Goal: Task Accomplishment & Management: Use online tool/utility

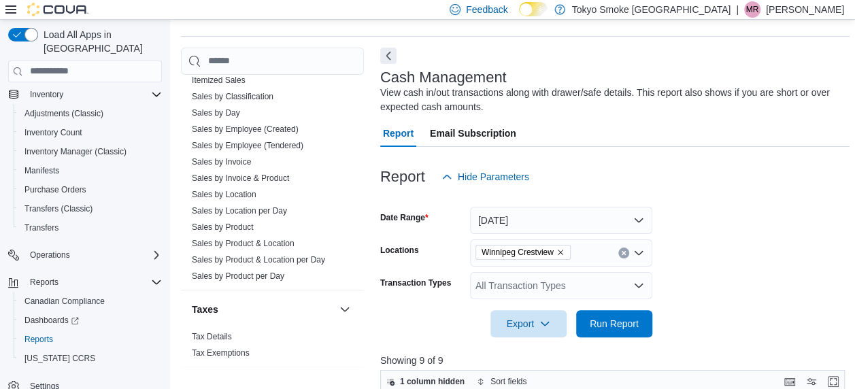
scroll to position [68, 0]
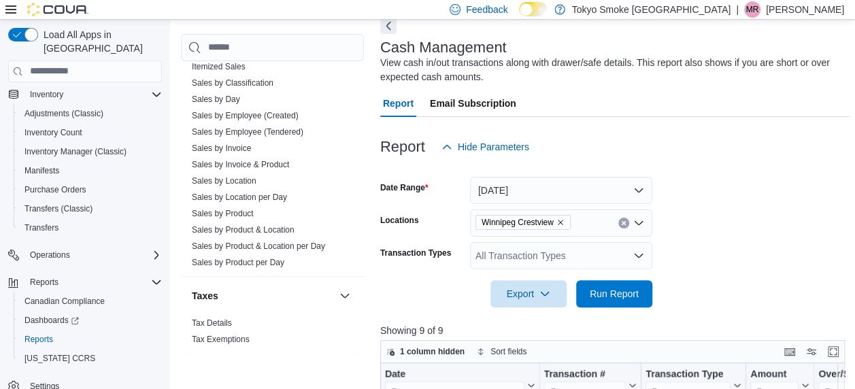
drag, startPoint x: 272, startPoint y: 182, endPoint x: 414, endPoint y: 209, distance: 144.7
click at [272, 192] on link "Sales by Location per Day" at bounding box center [239, 197] width 95 height 10
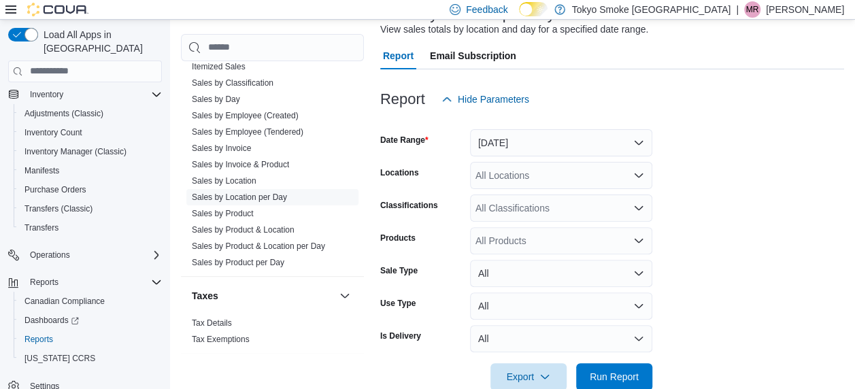
scroll to position [129, 0]
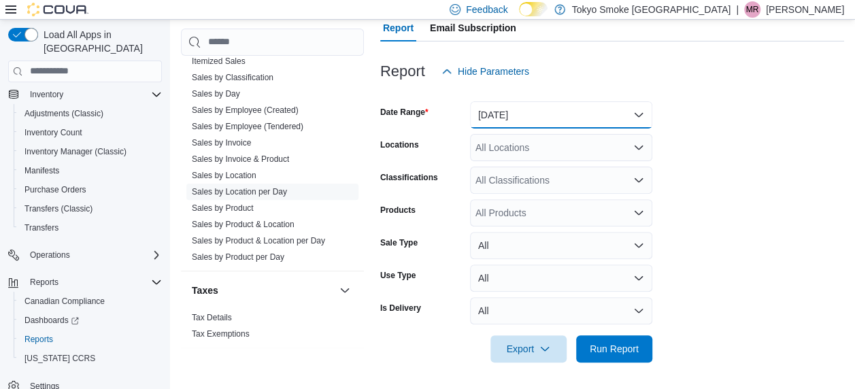
click at [570, 107] on button "[DATE]" at bounding box center [561, 114] width 182 height 27
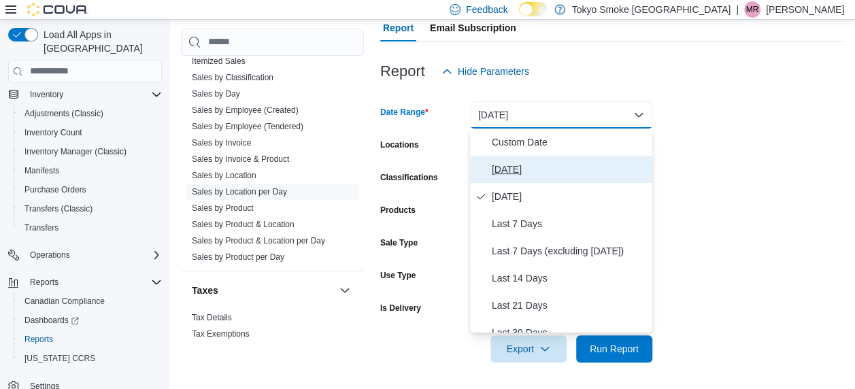
click at [532, 165] on span "[DATE]" at bounding box center [569, 169] width 155 height 16
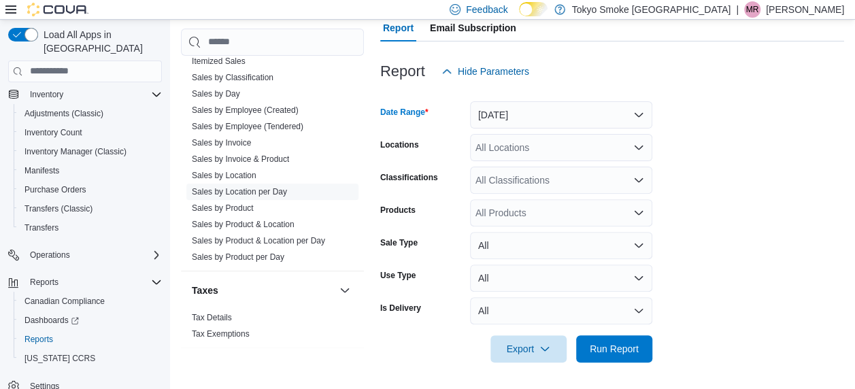
click at [564, 136] on div "All Locations" at bounding box center [561, 147] width 182 height 27
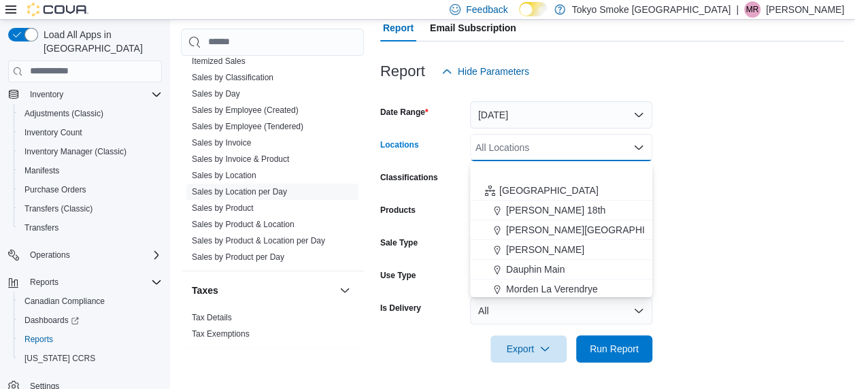
scroll to position [136, 0]
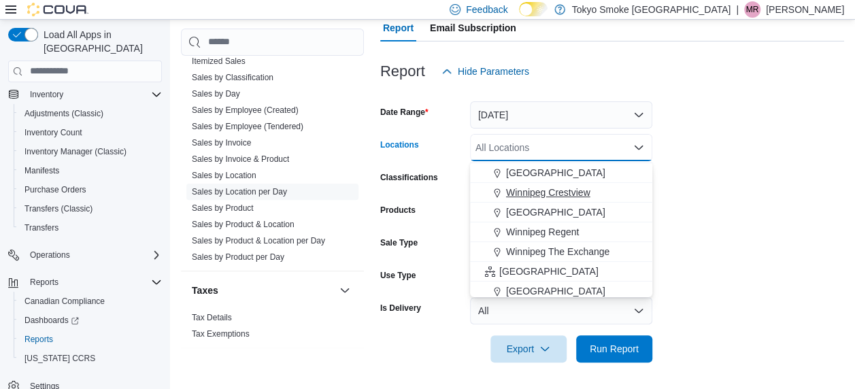
click at [581, 196] on span "Winnipeg Crestview" at bounding box center [548, 193] width 84 height 14
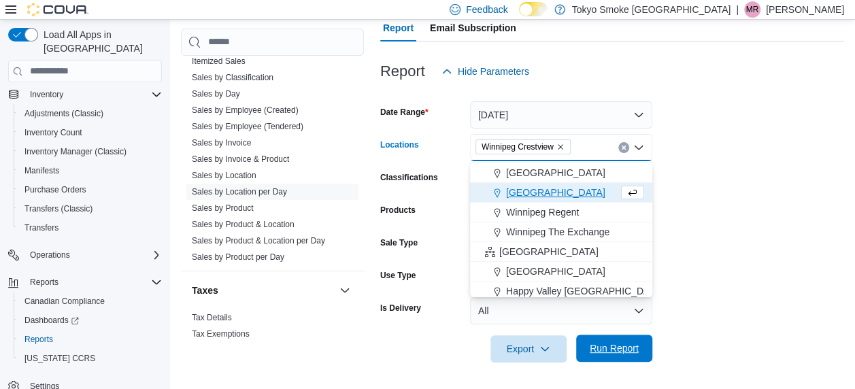
click at [617, 340] on span "Run Report" at bounding box center [614, 348] width 60 height 27
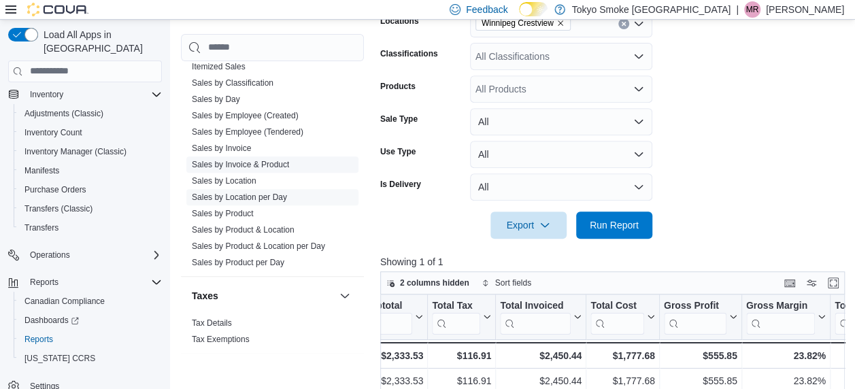
scroll to position [1106, 0]
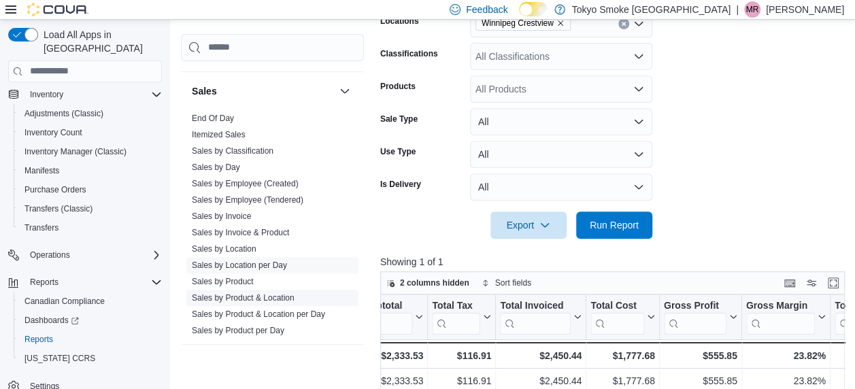
click at [278, 293] on link "Sales by Product & Location" at bounding box center [243, 298] width 103 height 10
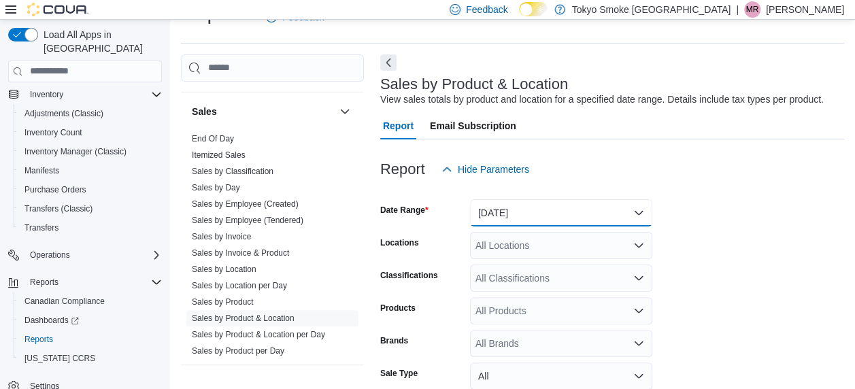
click at [529, 216] on button "[DATE]" at bounding box center [561, 212] width 182 height 27
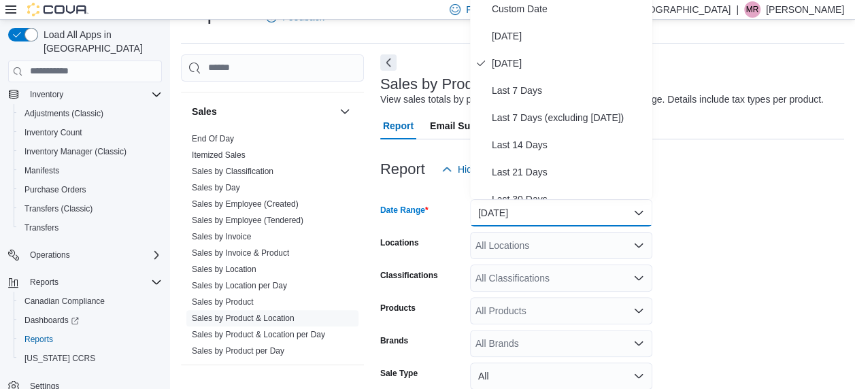
scroll to position [26, 0]
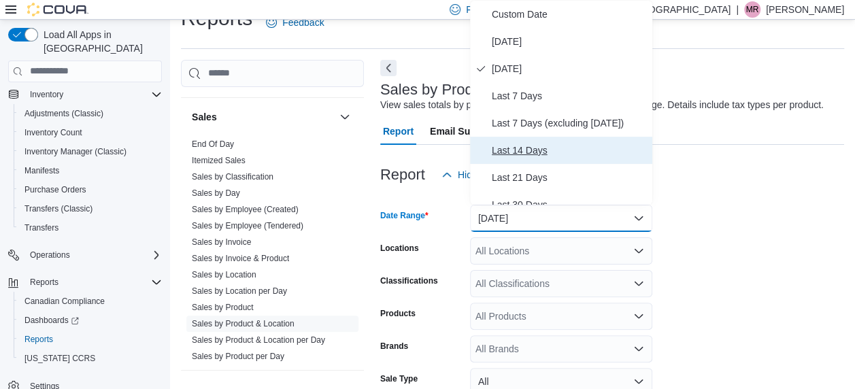
click at [555, 150] on span "Last 14 Days" at bounding box center [569, 150] width 155 height 16
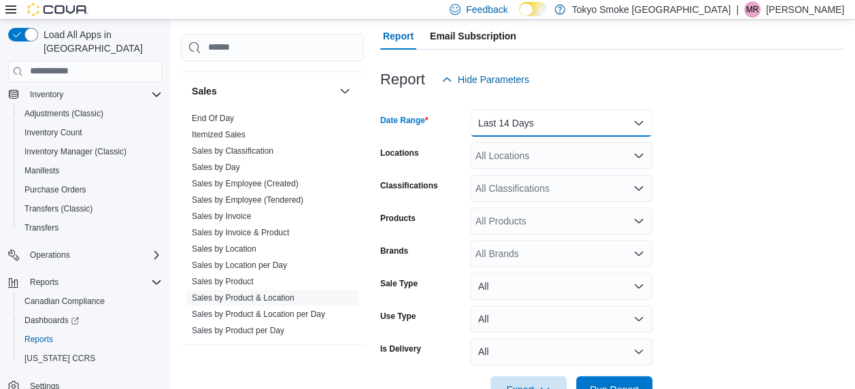
scroll to position [162, 0]
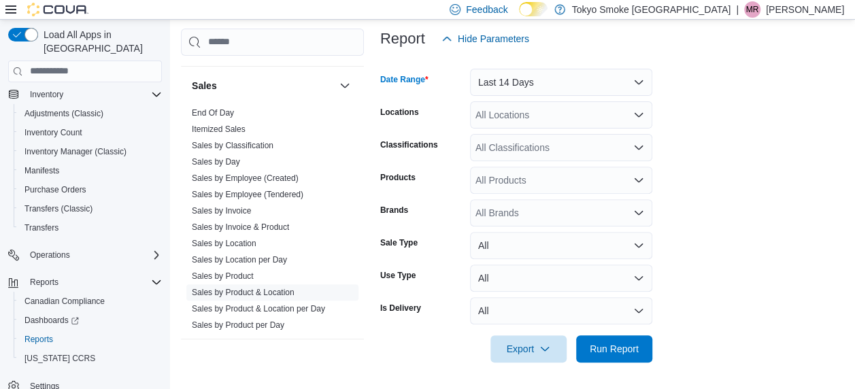
click at [558, 118] on div "All Locations" at bounding box center [561, 114] width 182 height 27
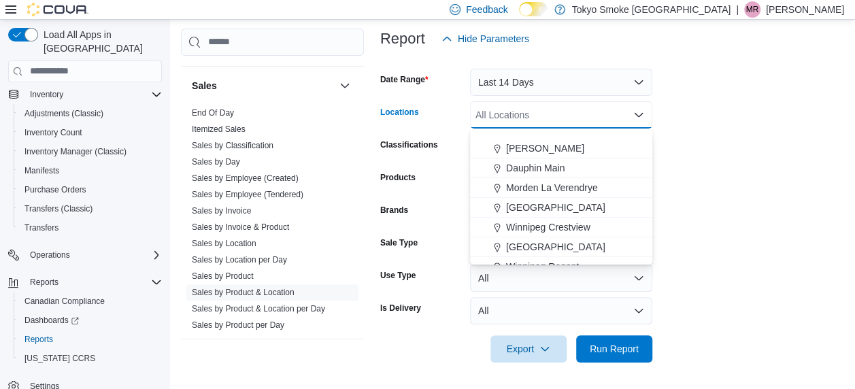
scroll to position [136, 0]
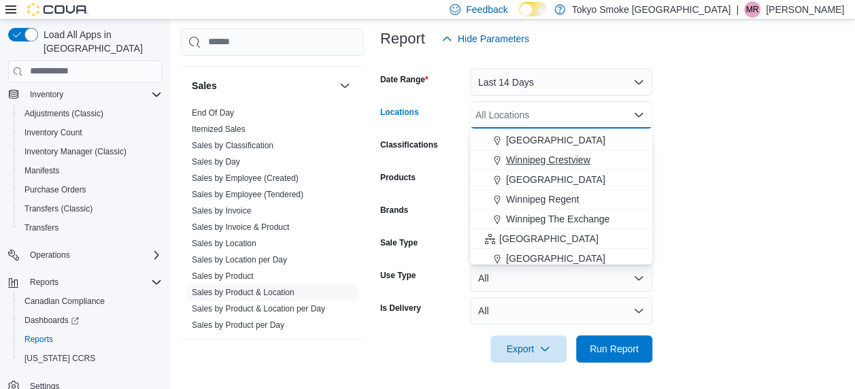
click at [572, 156] on span "Winnipeg Crestview" at bounding box center [548, 160] width 84 height 14
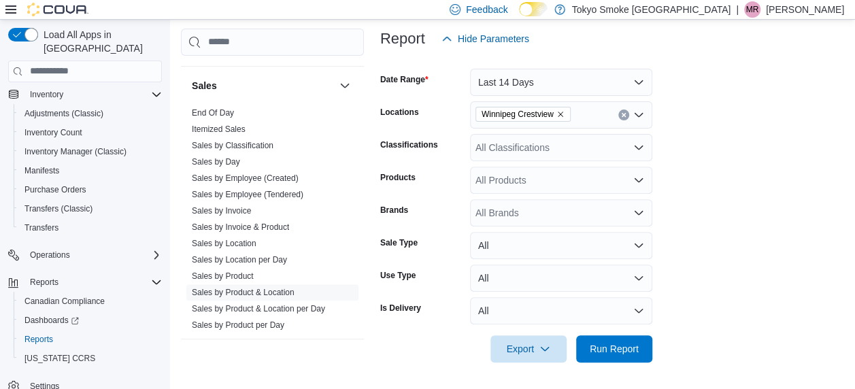
click at [703, 189] on form "Date Range Last 14 Days Locations [GEOGRAPHIC_DATA] Crestview Classifications A…" at bounding box center [612, 207] width 464 height 310
click at [545, 178] on div "All Products" at bounding box center [561, 180] width 182 height 27
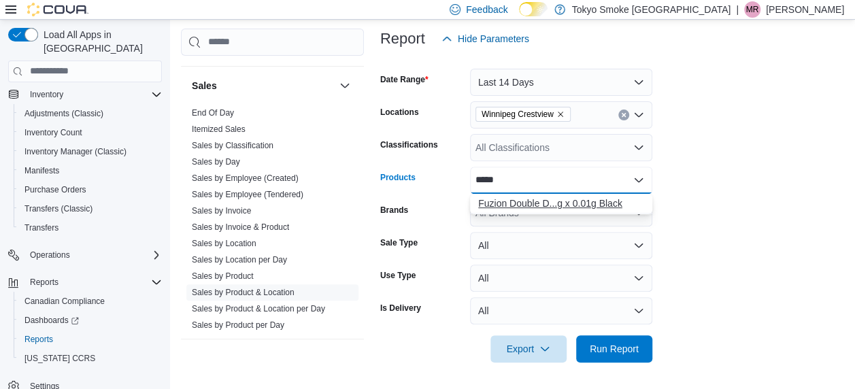
type input "*****"
click at [548, 207] on div "Fuzion Double D...g x 0.01g Black" at bounding box center [561, 204] width 166 height 14
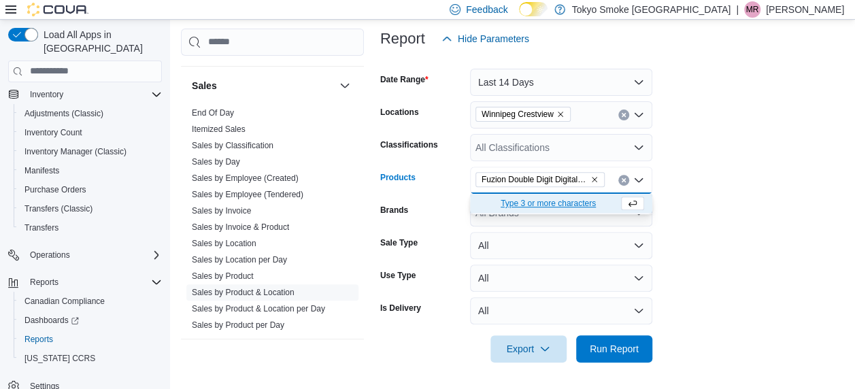
click at [733, 279] on form "Date Range Last 14 Days Locations [GEOGRAPHIC_DATA] Crestview Classifications A…" at bounding box center [612, 207] width 464 height 310
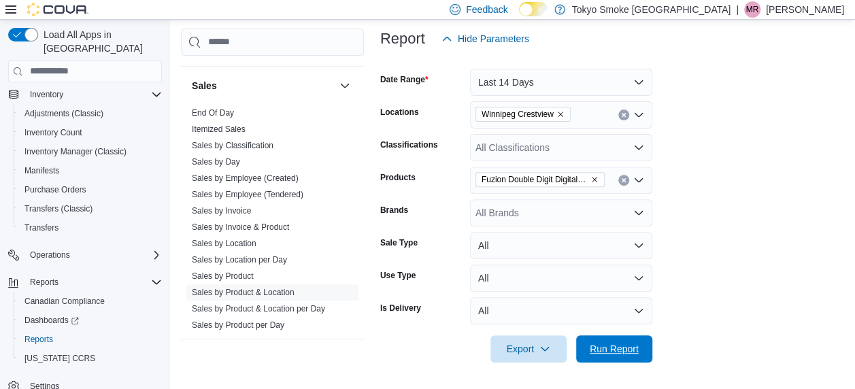
click at [631, 354] on span "Run Report" at bounding box center [614, 349] width 49 height 14
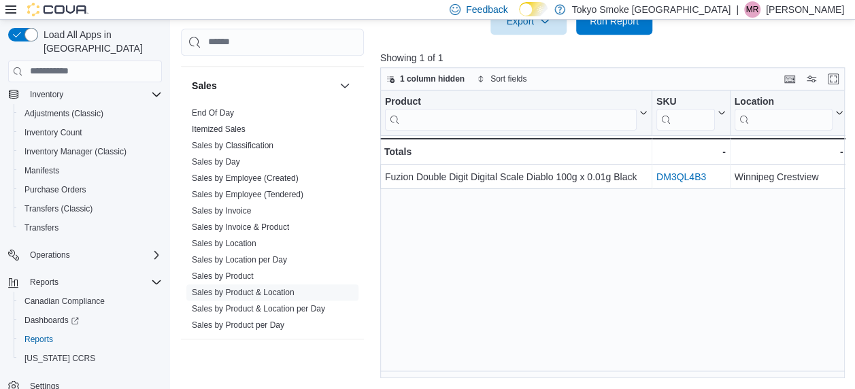
scroll to position [486, 0]
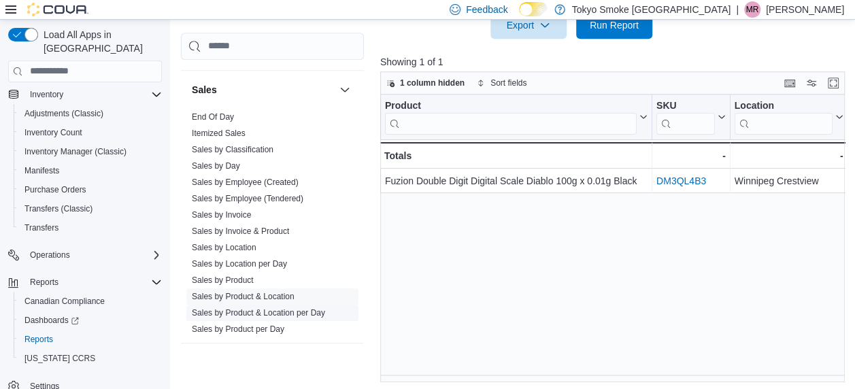
click at [298, 307] on link "Sales by Product & Location per Day" at bounding box center [258, 312] width 133 height 10
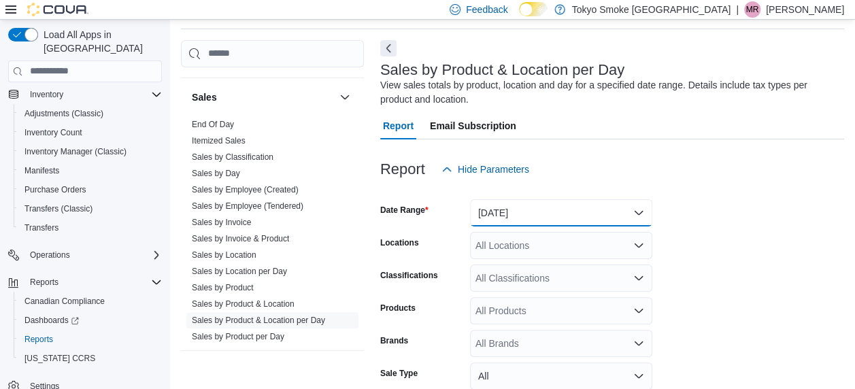
click at [540, 218] on button "[DATE]" at bounding box center [561, 212] width 182 height 27
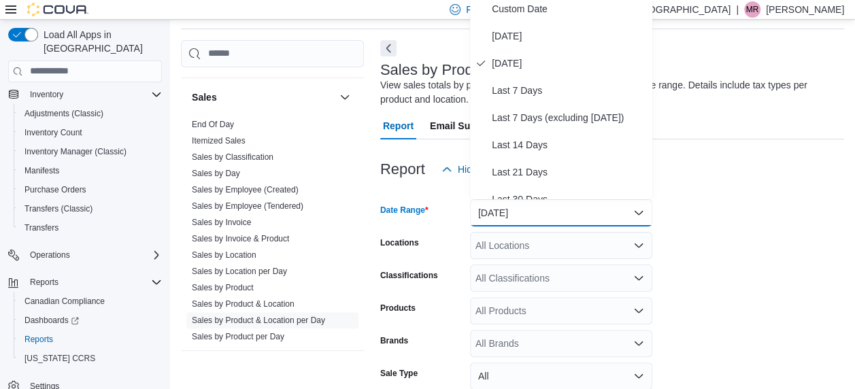
scroll to position [40, 0]
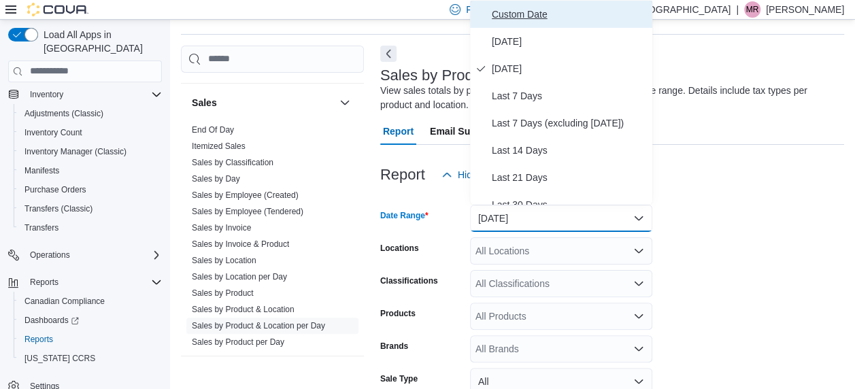
click at [545, 11] on span "Custom Date" at bounding box center [569, 14] width 155 height 16
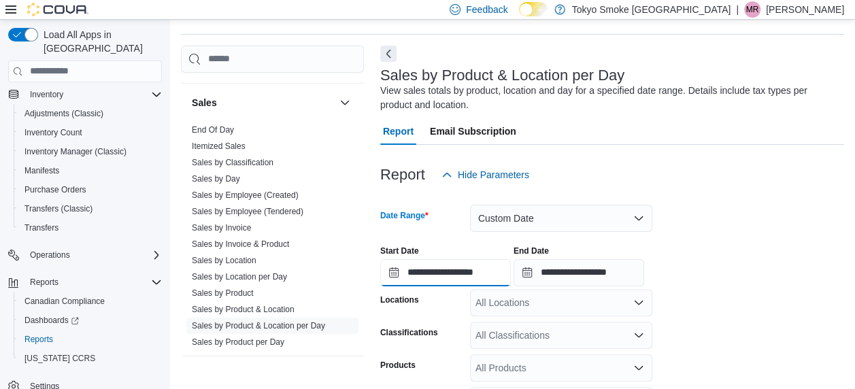
click at [445, 277] on input "**********" at bounding box center [445, 272] width 131 height 27
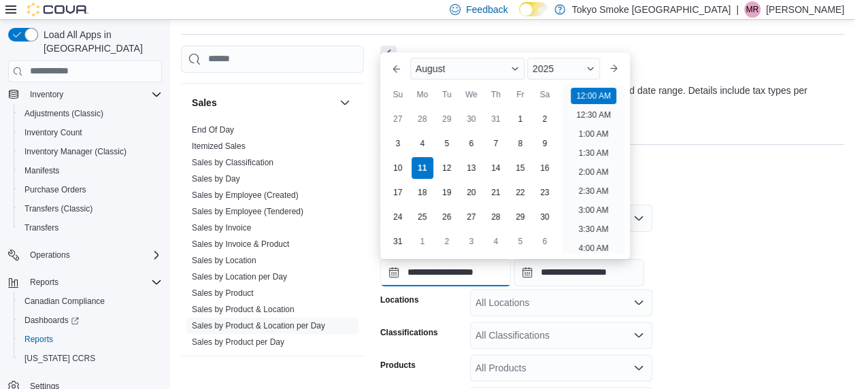
scroll to position [42, 0]
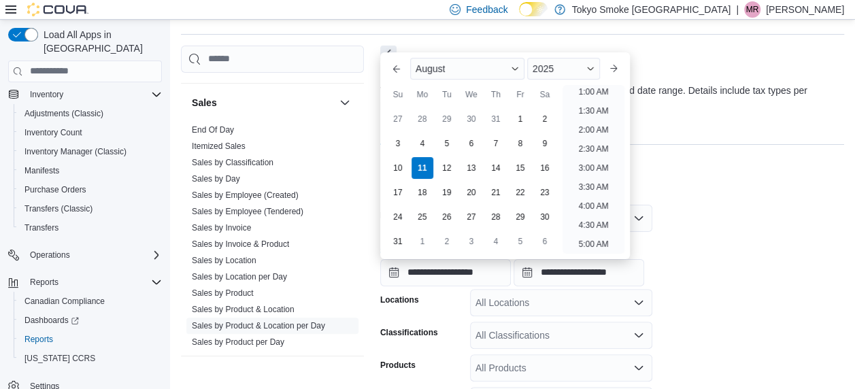
click at [681, 287] on div at bounding box center [612, 287] width 464 height 3
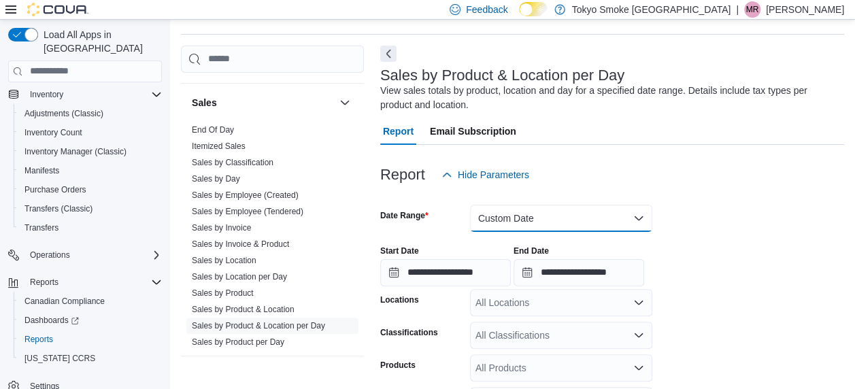
click at [608, 218] on button "Custom Date" at bounding box center [561, 218] width 182 height 27
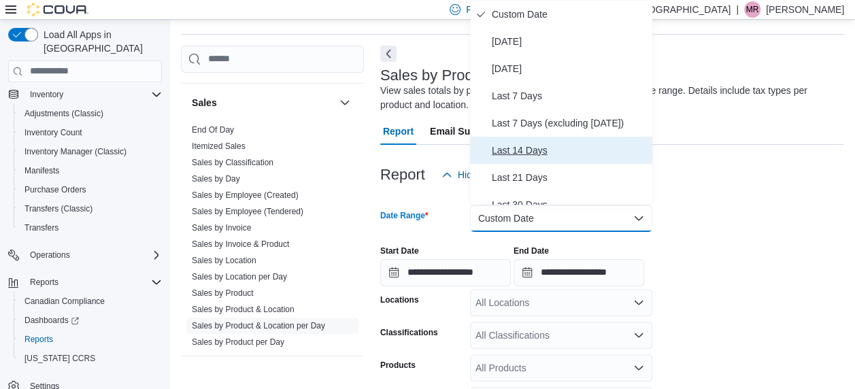
click at [550, 147] on span "Last 14 Days" at bounding box center [569, 150] width 155 height 16
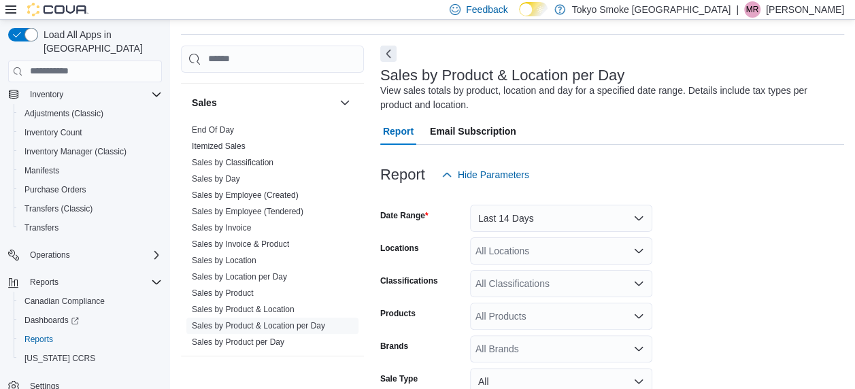
click at [698, 200] on div at bounding box center [612, 196] width 464 height 16
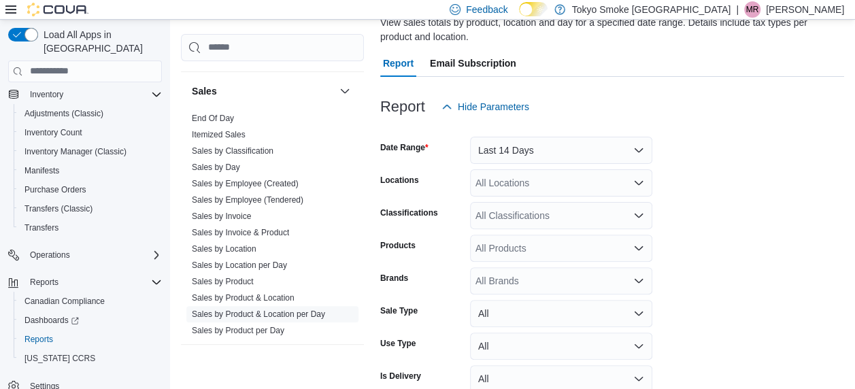
click at [592, 180] on div "All Locations" at bounding box center [561, 182] width 182 height 27
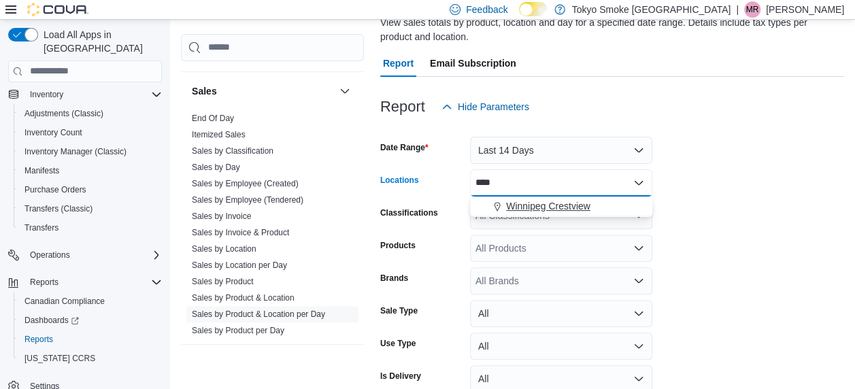
type input "****"
click at [557, 197] on button "Winnipeg Crestview" at bounding box center [561, 207] width 182 height 20
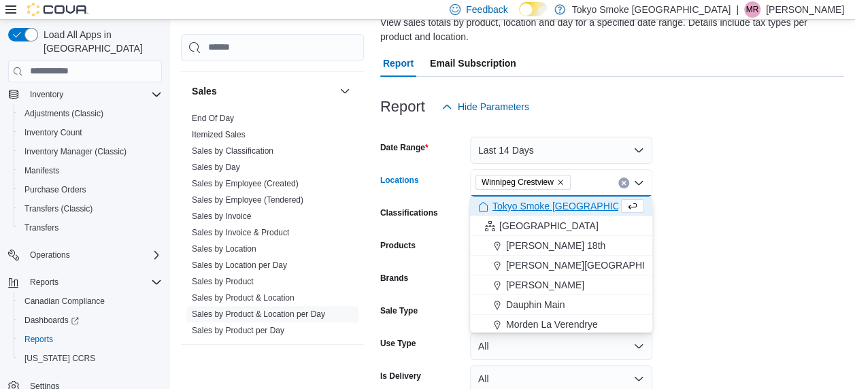
click at [726, 267] on form "Date Range Last 14 Days Locations [GEOGRAPHIC_DATA] [GEOGRAPHIC_DATA] Combo box…" at bounding box center [612, 275] width 464 height 310
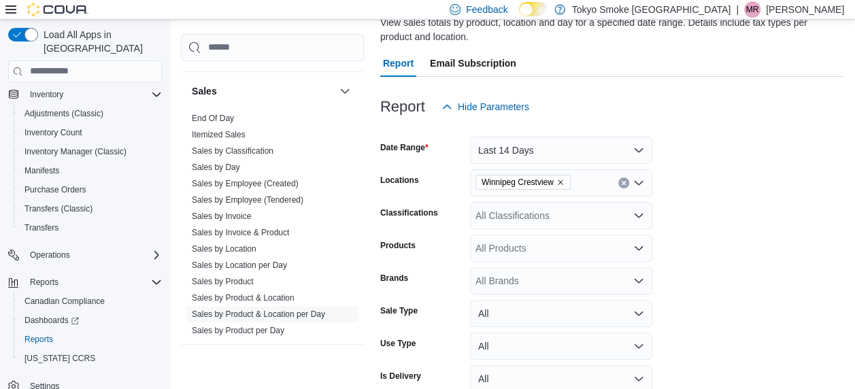
scroll to position [176, 0]
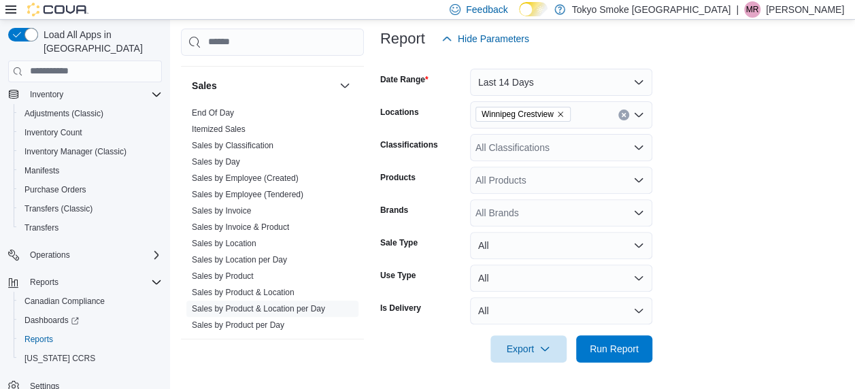
click at [506, 177] on div "All Products" at bounding box center [561, 180] width 182 height 27
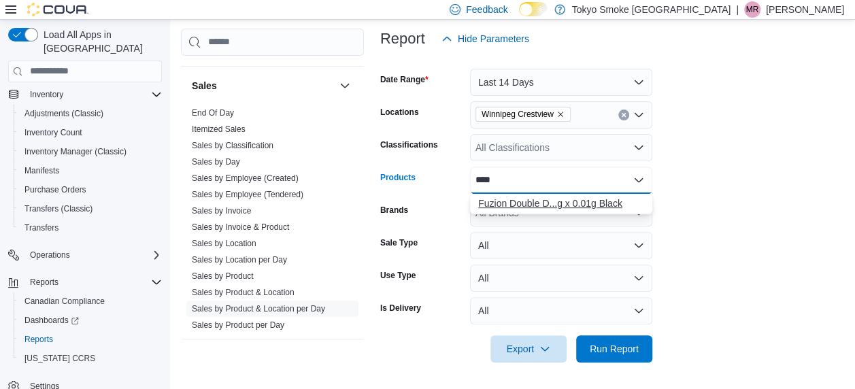
type input "****"
click at [515, 198] on div "Fuzion Double D...g x 0.01g Black" at bounding box center [561, 204] width 166 height 14
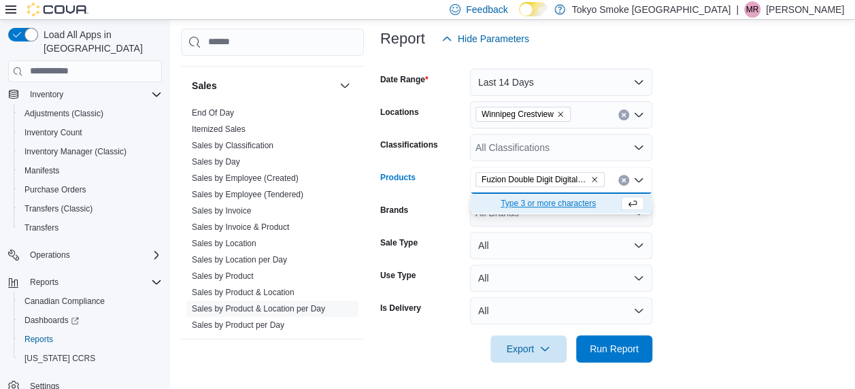
click at [756, 265] on form "Date Range Last 14 Days Locations [GEOGRAPHIC_DATA] Crestview Classifications A…" at bounding box center [612, 207] width 464 height 310
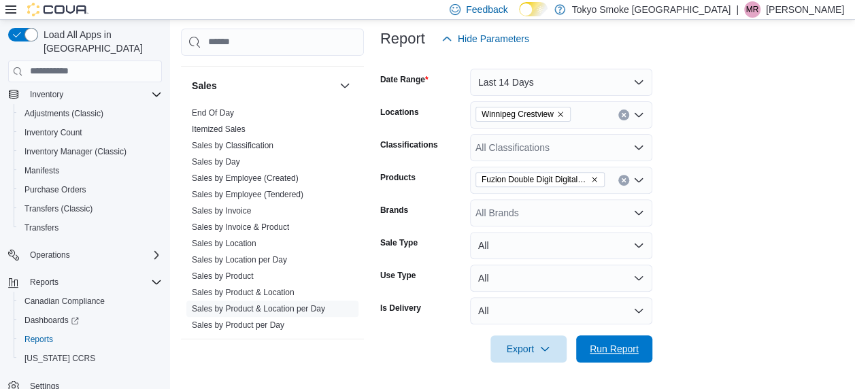
click at [624, 350] on span "Run Report" at bounding box center [614, 349] width 49 height 14
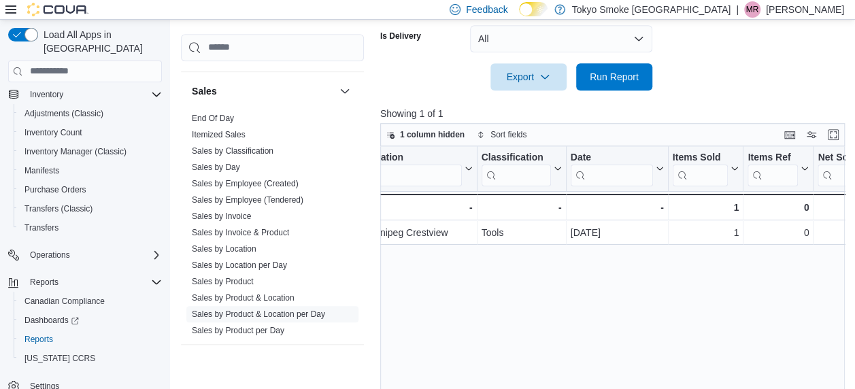
scroll to position [0, 368]
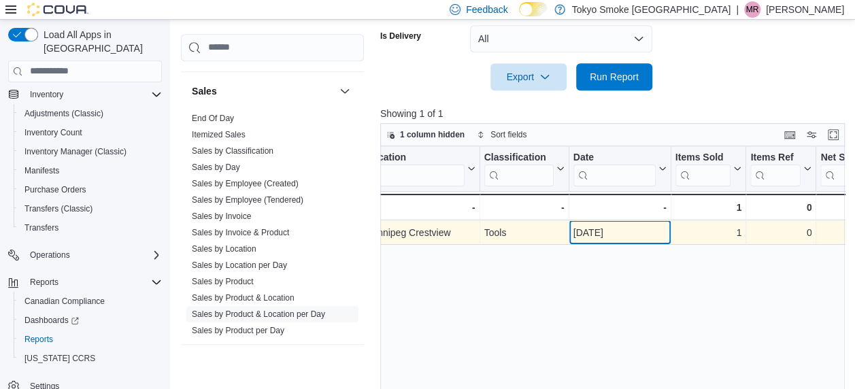
click at [604, 220] on div "[DATE] - Date, column 5, row 1" at bounding box center [620, 232] width 102 height 24
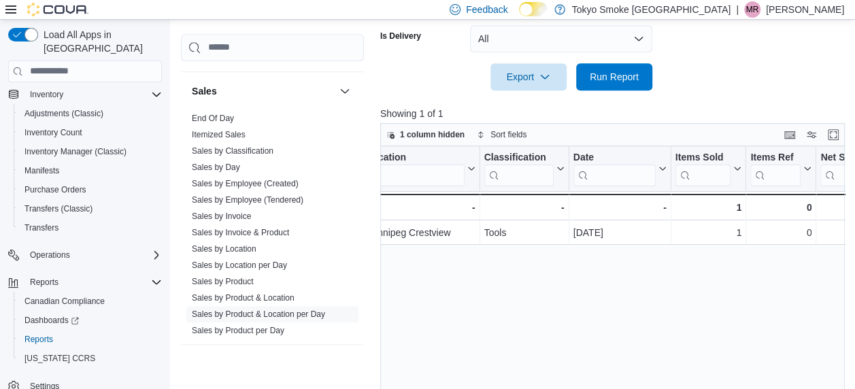
click at [558, 336] on div "Product Click to view column header actions SKU Click to view column header act…" at bounding box center [614, 290] width 469 height 288
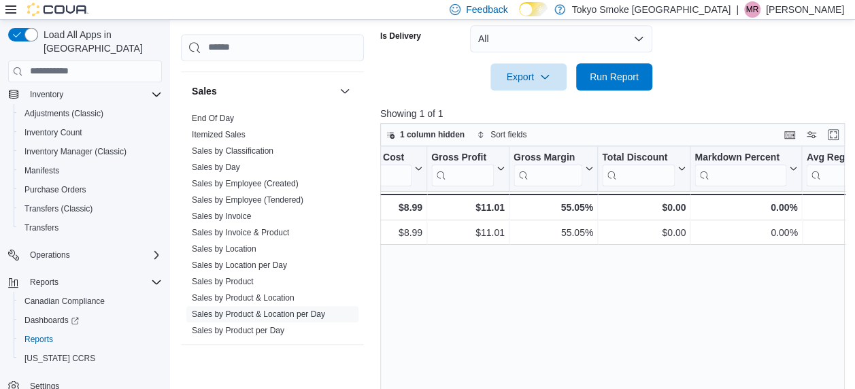
scroll to position [0, 964]
